Goal: Find specific page/section: Find specific page/section

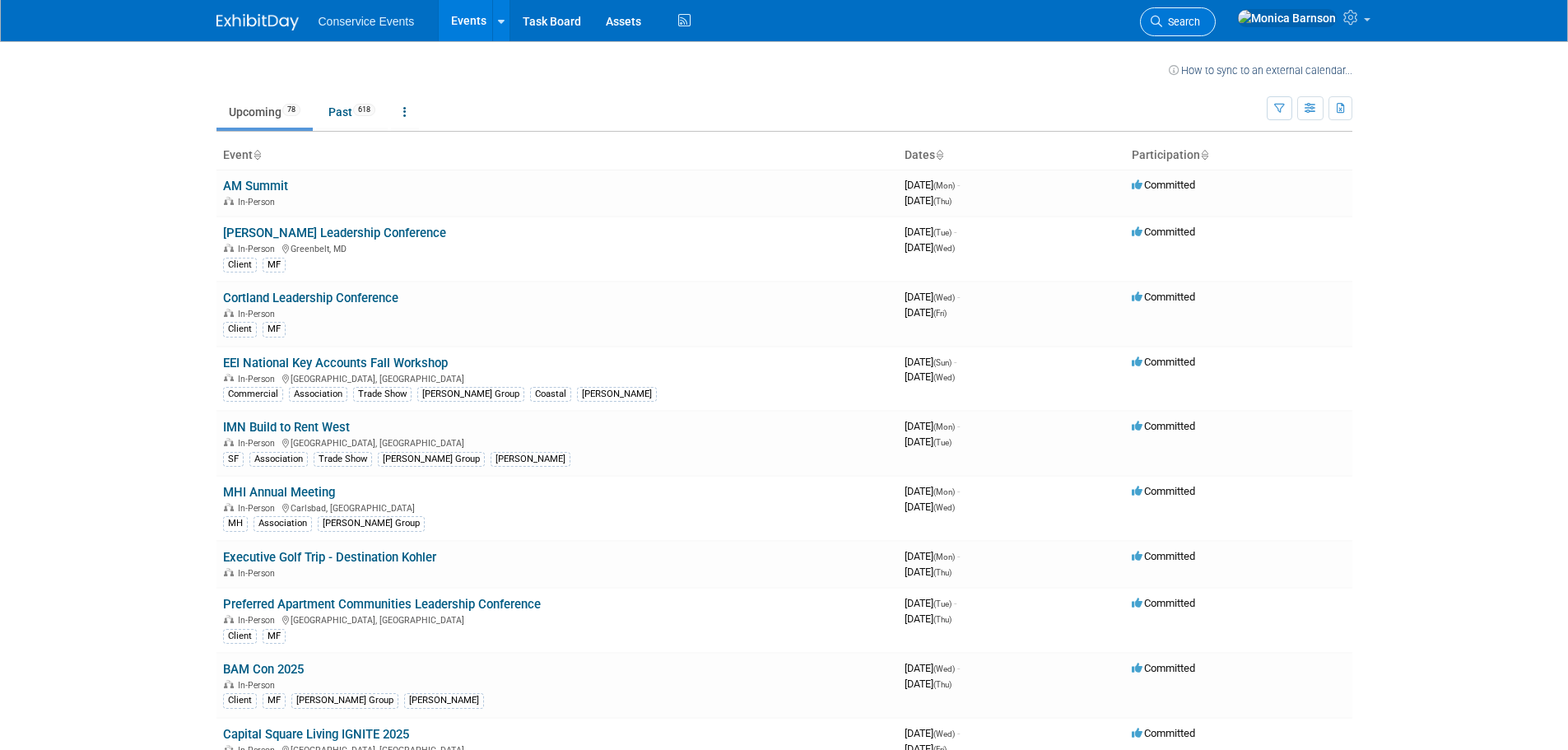
click at [1200, 26] on span "Search" at bounding box center [1182, 22] width 38 height 12
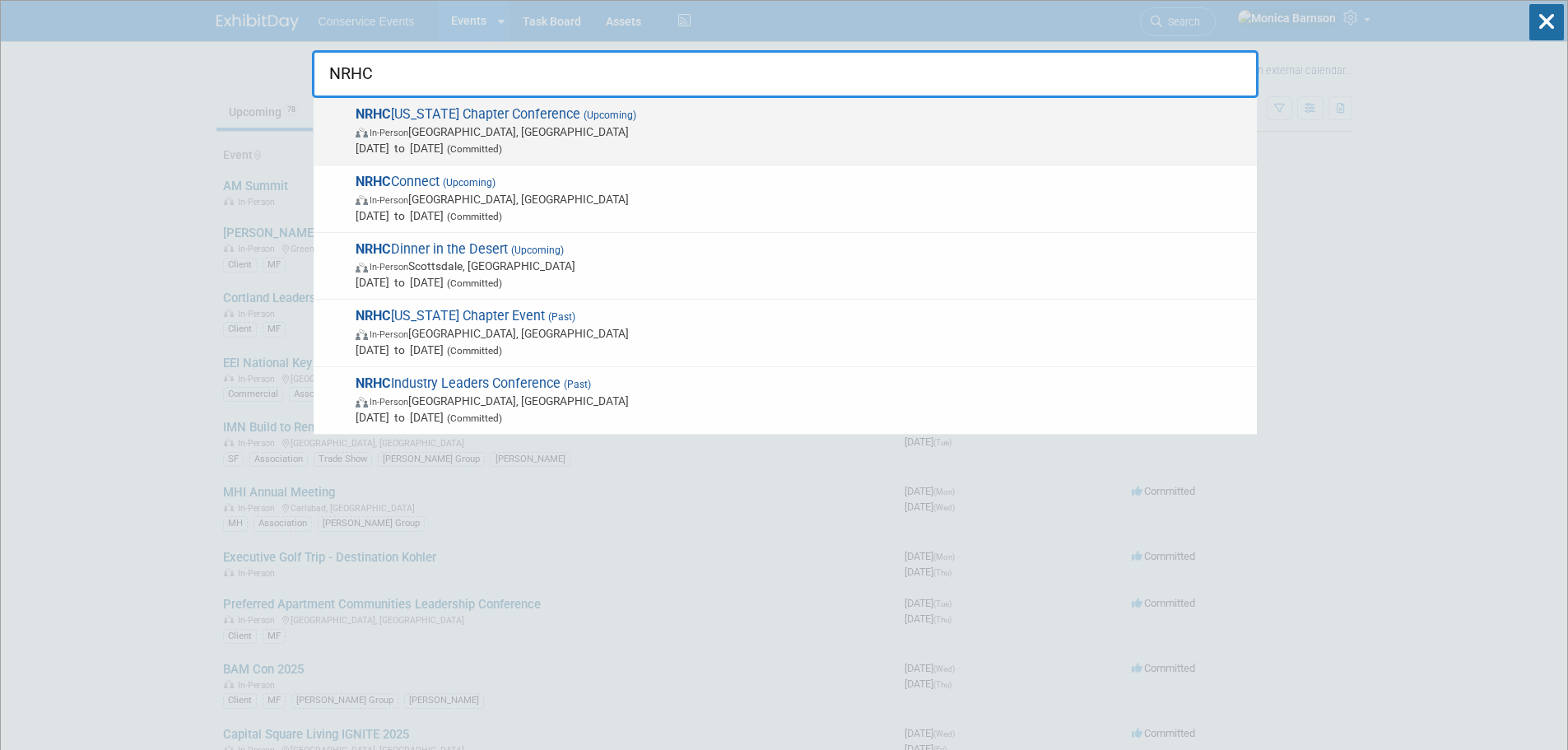
type input "NRHC"
click at [487, 127] on span "In-Person [GEOGRAPHIC_DATA], [GEOGRAPHIC_DATA]" at bounding box center [802, 131] width 893 height 16
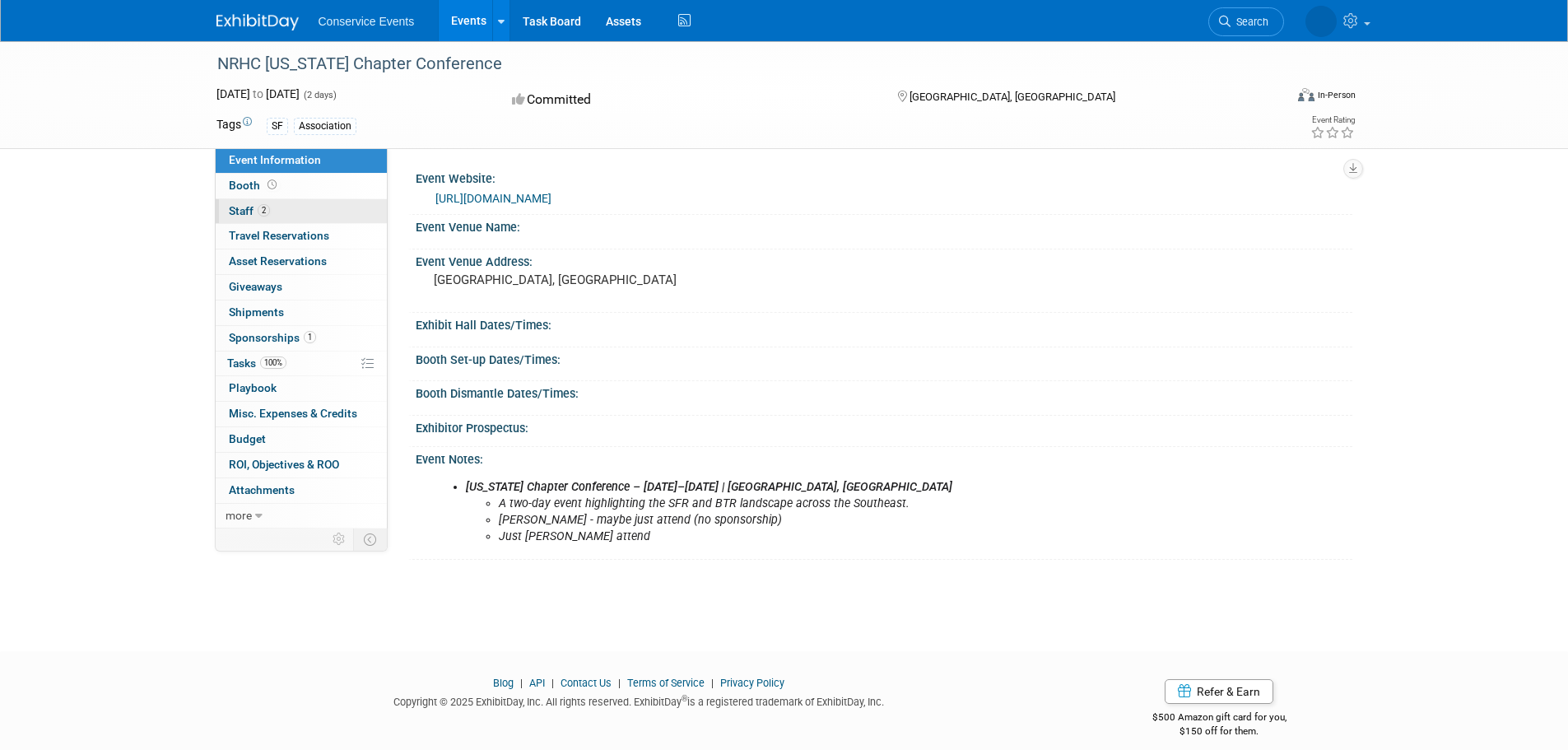
click at [304, 212] on link "2 Staff 2" at bounding box center [301, 211] width 171 height 25
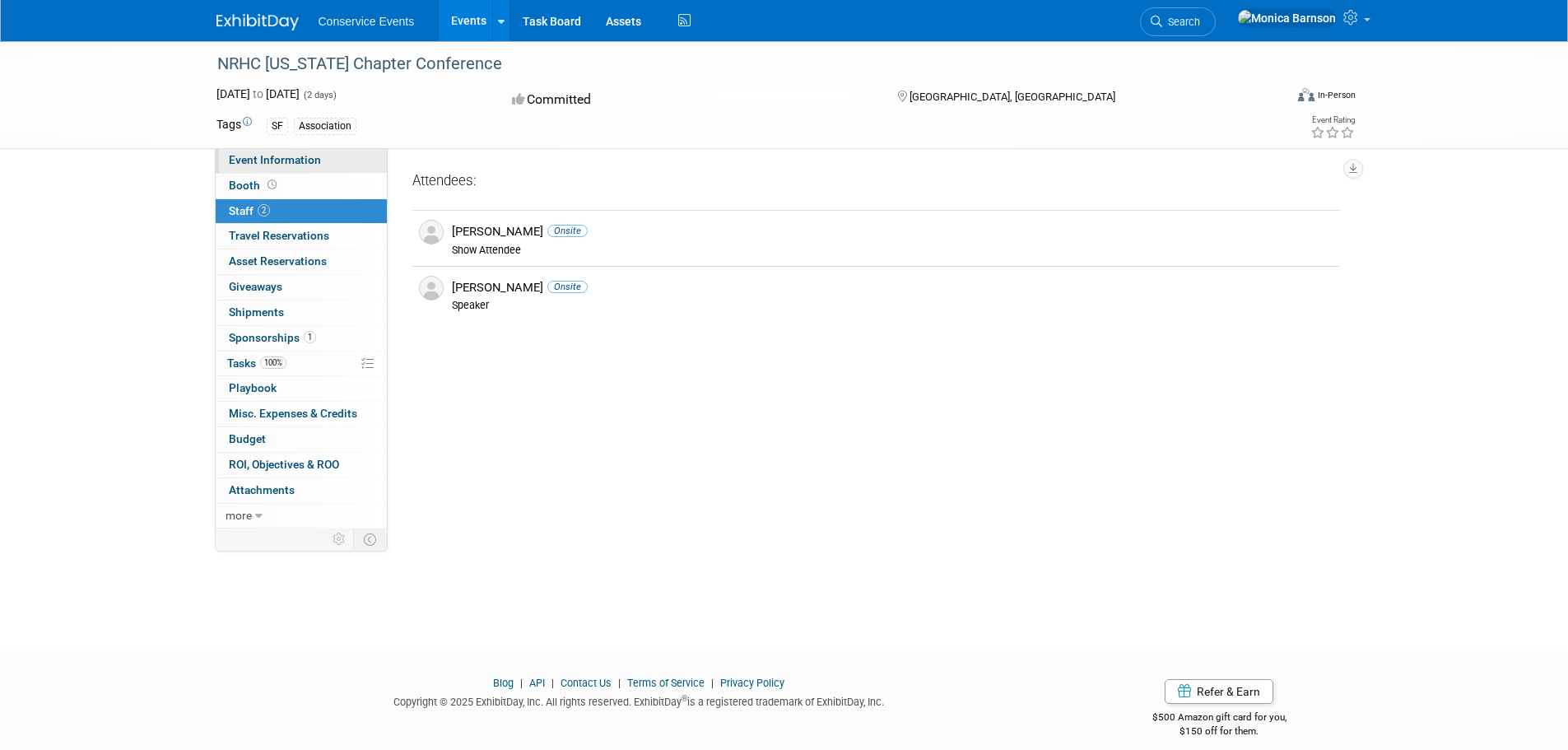
click at [253, 156] on span "Event Information" at bounding box center [275, 159] width 92 height 13
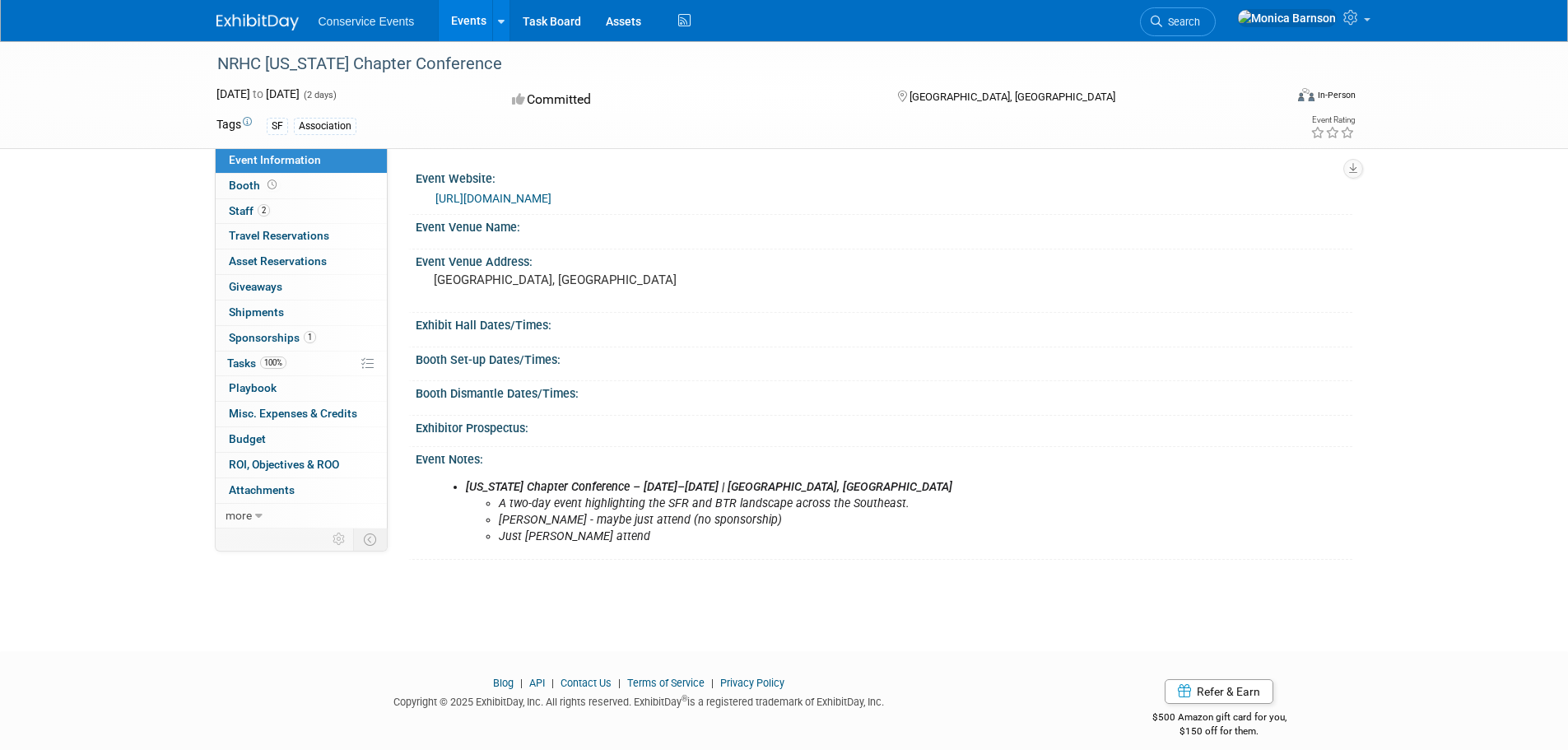
click at [616, 496] on icon "A two-day event highlighting the SFR and BTR landscape across the Southeast." at bounding box center [704, 503] width 411 height 14
click at [302, 183] on link "Booth" at bounding box center [301, 186] width 171 height 25
